Goal: Task Accomplishment & Management: Complete application form

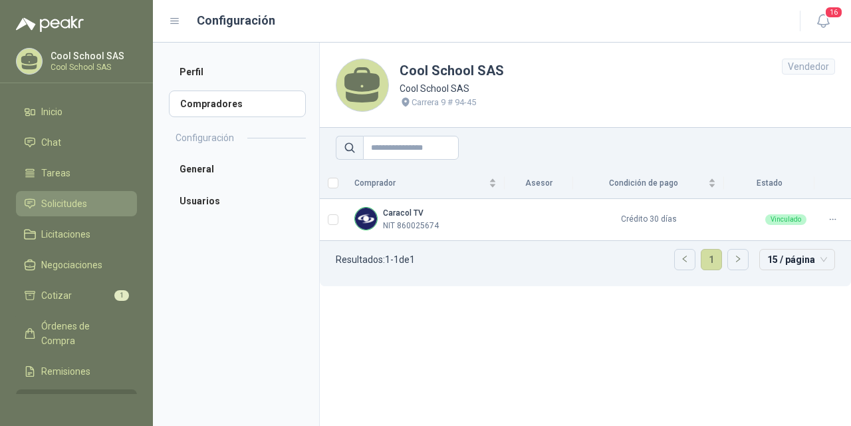
click at [51, 206] on span "Solicitudes" at bounding box center [64, 203] width 46 height 15
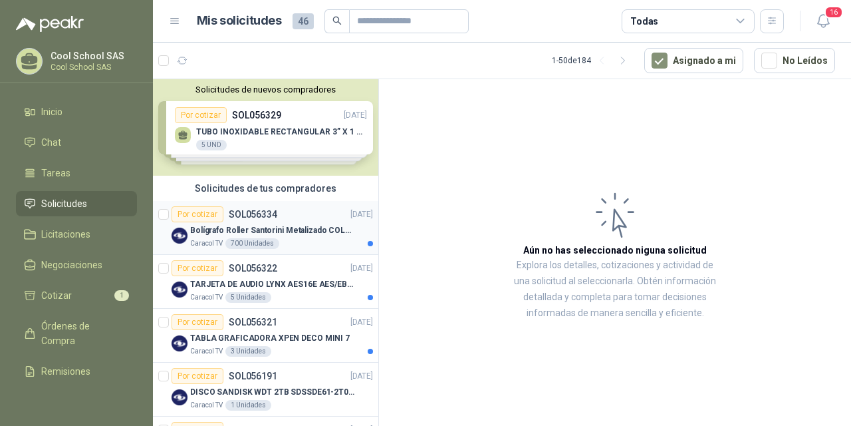
click at [260, 217] on p "SOL056334" at bounding box center [253, 214] width 49 height 9
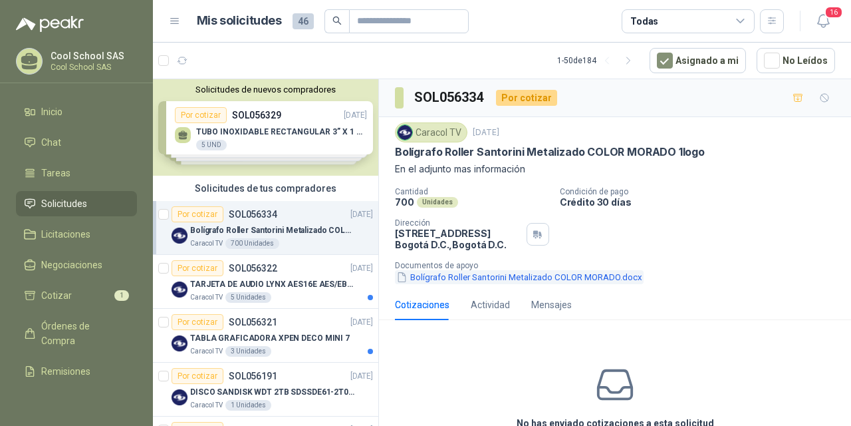
click at [597, 280] on button "Bolígrafo Roller Santorini Metalizado COLOR MORADO.docx" at bounding box center [519, 277] width 249 height 14
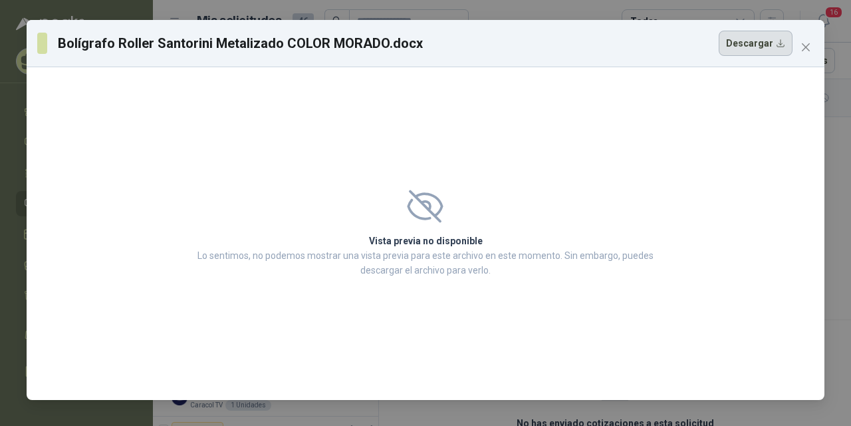
click at [751, 42] on button "Descargar" at bounding box center [756, 43] width 74 height 25
click at [803, 49] on icon "close" at bounding box center [806, 47] width 11 height 11
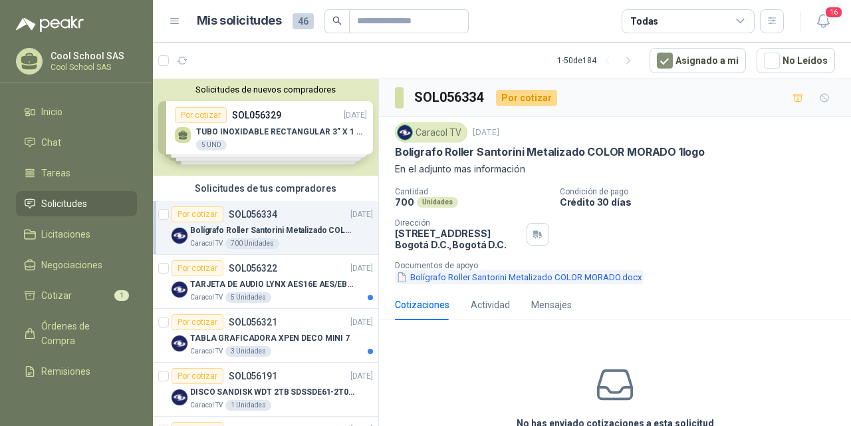
click at [598, 276] on button "Bolígrafo Roller Santorini Metalizado COLOR MORADO.docx" at bounding box center [519, 277] width 249 height 14
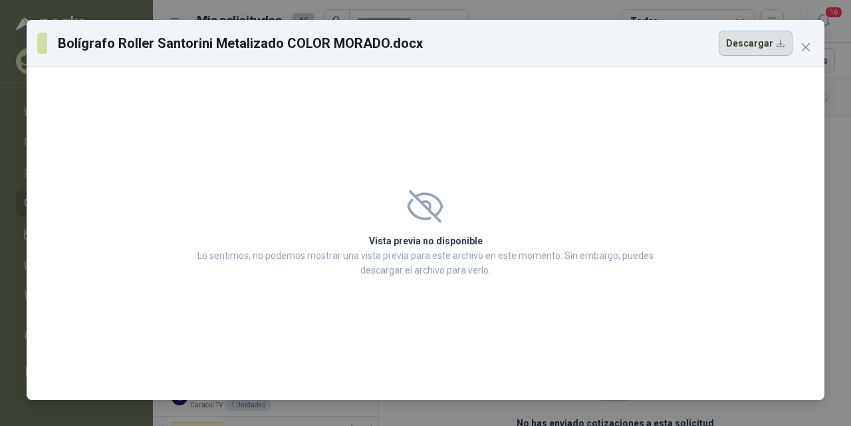
click at [771, 38] on button "Descargar" at bounding box center [756, 43] width 74 height 25
click at [798, 46] on span "Close" at bounding box center [805, 47] width 21 height 11
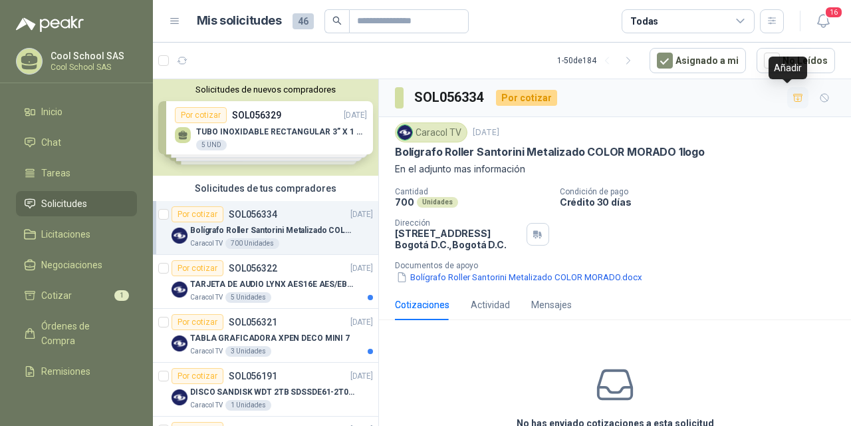
click at [793, 99] on icon "button" at bounding box center [797, 97] width 9 height 7
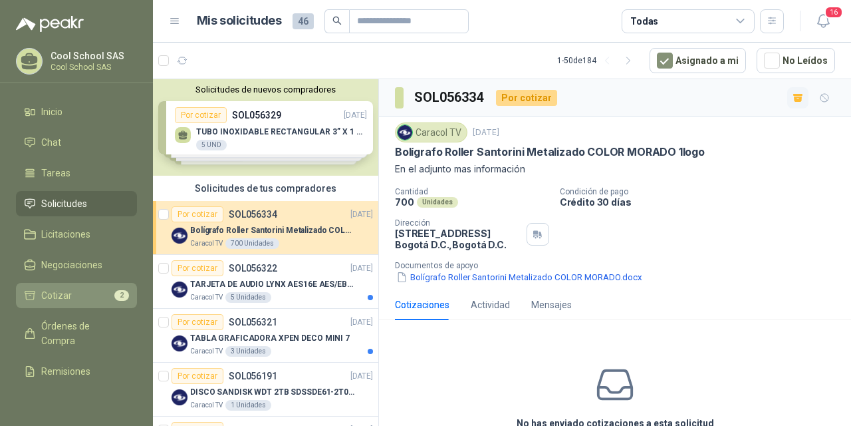
click at [53, 292] on span "Cotizar" at bounding box center [56, 295] width 31 height 15
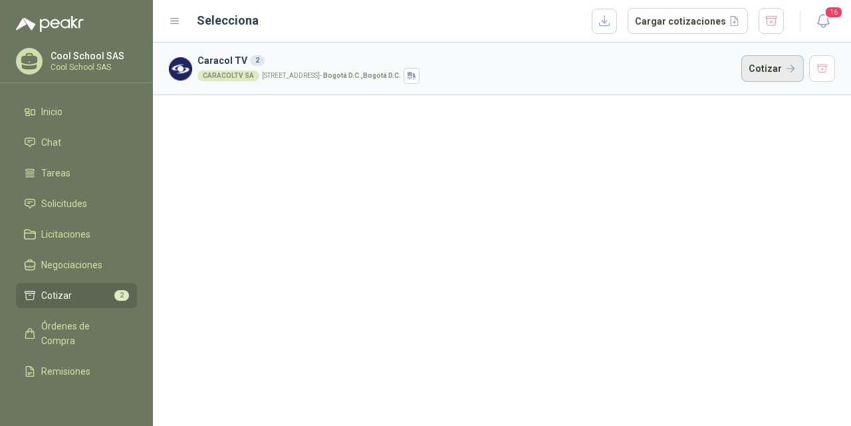
click at [765, 67] on button "Cotizar" at bounding box center [773, 68] width 63 height 27
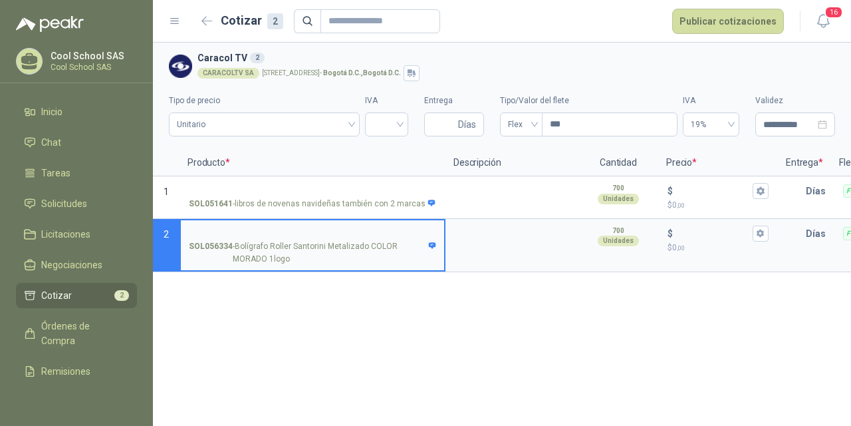
click at [270, 233] on input "SOL056334 - Bolígrafo Roller Santorini Metalizado COLOR MORADO 1logo" at bounding box center [312, 234] width 247 height 10
type input "*"
click at [388, 121] on input "search" at bounding box center [386, 123] width 27 height 20
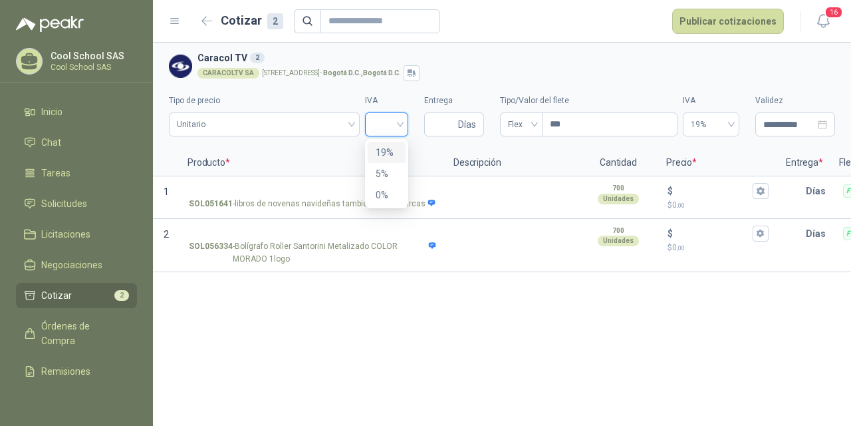
click at [388, 154] on div "19%" at bounding box center [387, 152] width 22 height 15
click at [444, 124] on input "Entrega" at bounding box center [443, 124] width 23 height 23
type input "*"
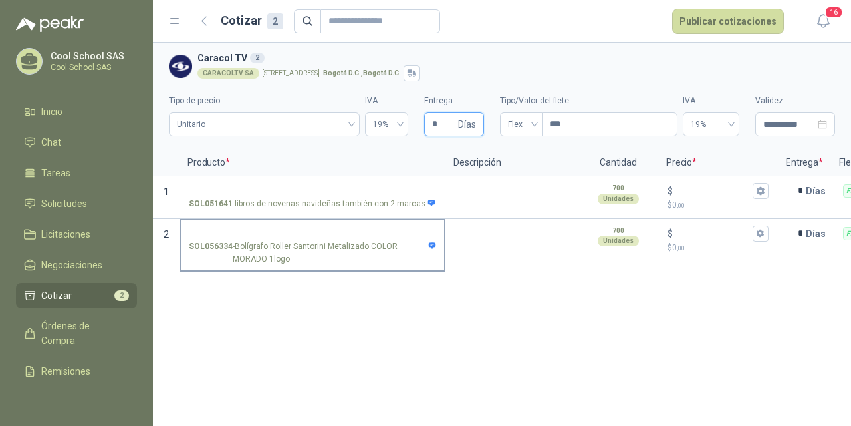
type input "*"
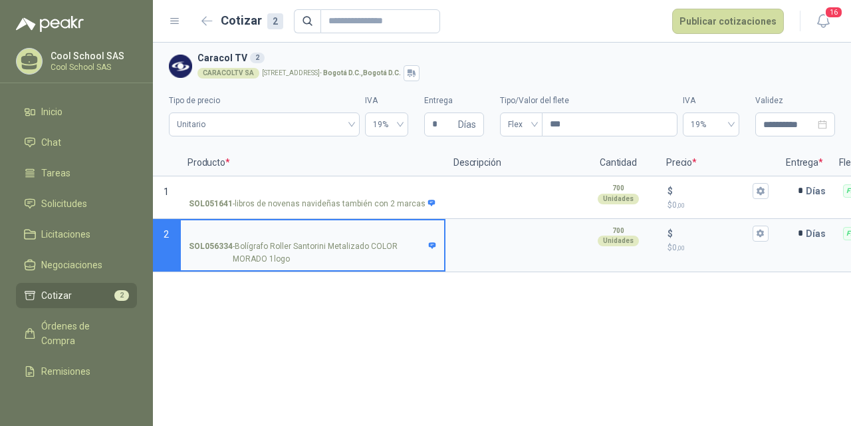
click at [301, 233] on input "SOL056334 - Bolígrafo Roller Santorini Metalizado COLOR MORADO 1logo" at bounding box center [312, 234] width 247 height 10
drag, startPoint x: 330, startPoint y: 229, endPoint x: 189, endPoint y: 231, distance: 141.0
click at [189, 231] on input "**********" at bounding box center [312, 234] width 247 height 10
type input "**********"
click at [476, 245] on textarea at bounding box center [512, 235] width 130 height 31
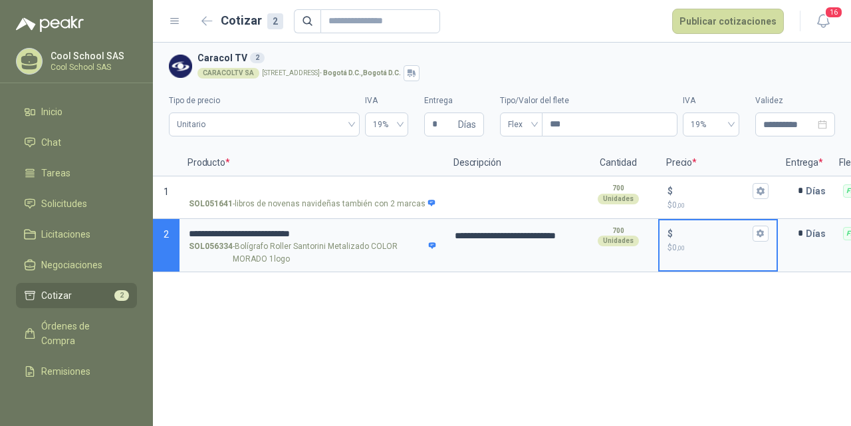
click at [694, 233] on input "$ $ 0 ,00" at bounding box center [713, 233] width 74 height 10
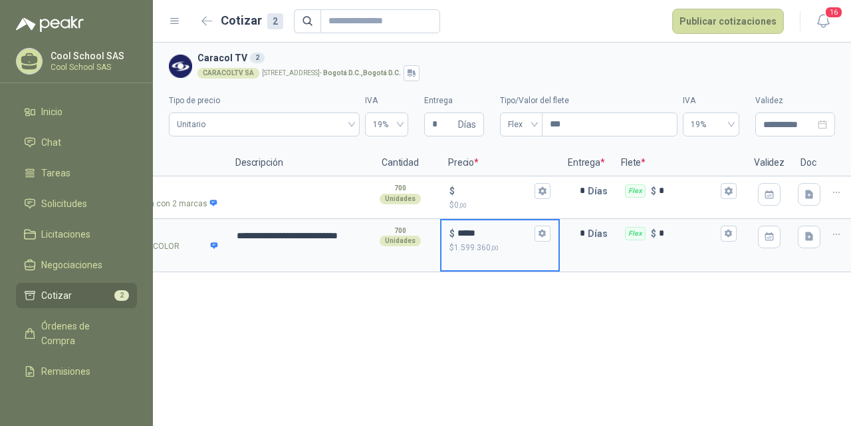
scroll to position [0, 230]
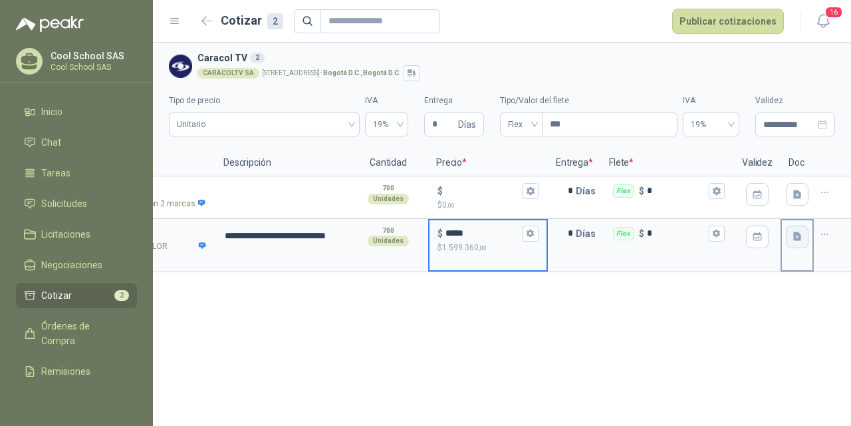
type input "*****"
click at [792, 235] on icon "button" at bounding box center [797, 236] width 11 height 11
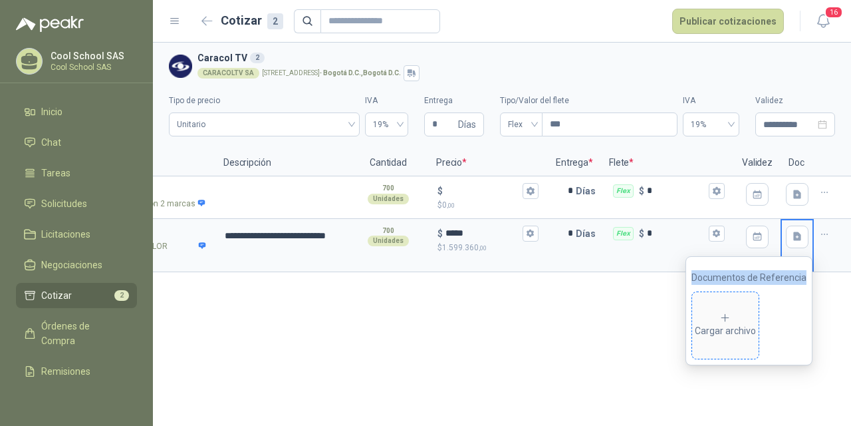
click at [732, 315] on icon at bounding box center [726, 318] width 12 height 12
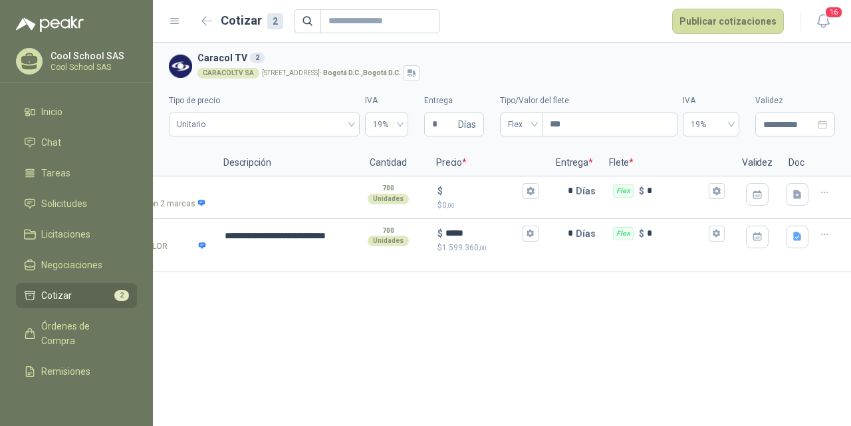
click at [627, 344] on div "**********" at bounding box center [502, 234] width 698 height 383
click at [747, 29] on button "Publicar cotizaciones" at bounding box center [728, 21] width 112 height 25
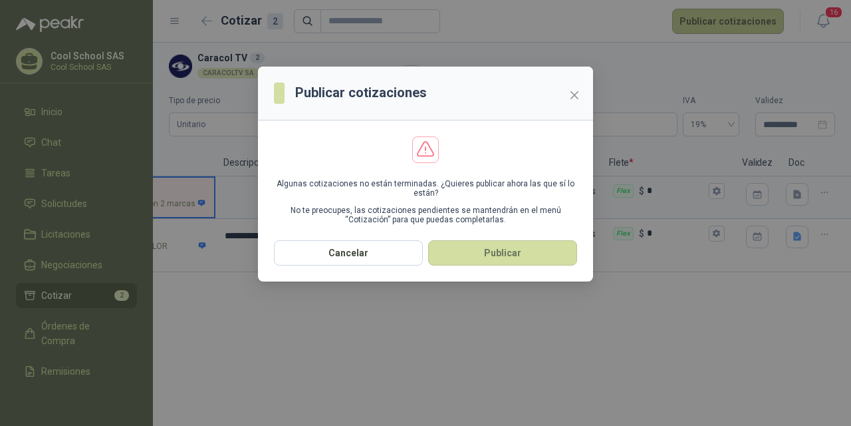
scroll to position [0, 36]
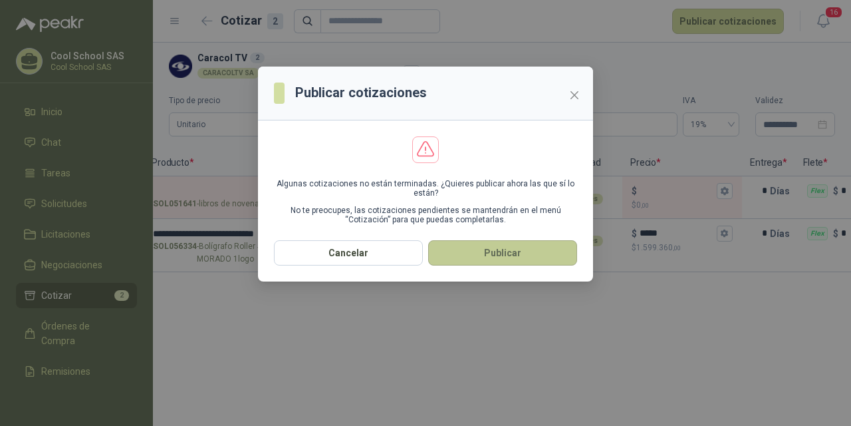
click at [528, 251] on button "Publicar" at bounding box center [502, 252] width 149 height 25
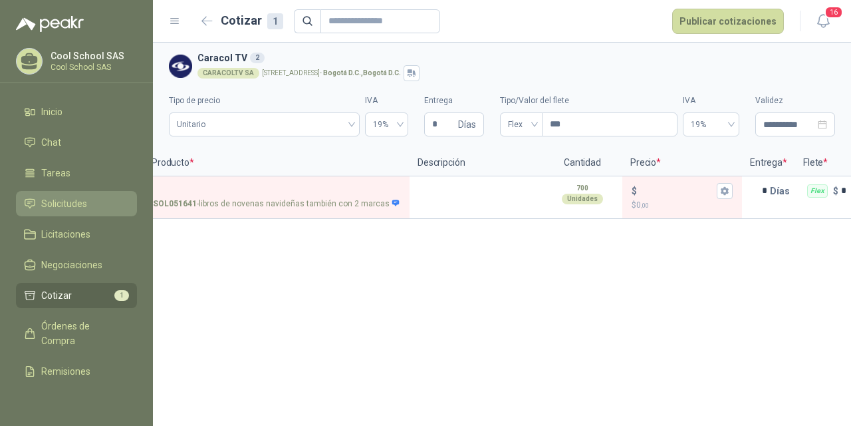
click at [71, 207] on span "Solicitudes" at bounding box center [64, 203] width 46 height 15
